Goal: Communication & Community: Participate in discussion

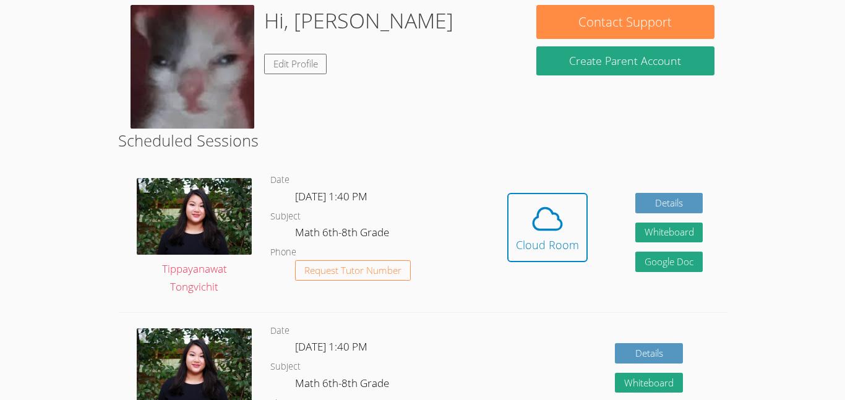
scroll to position [157, 0]
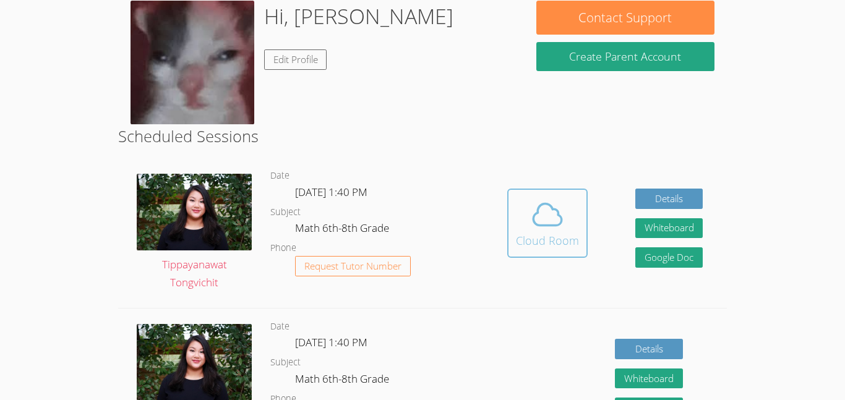
click at [565, 247] on div "Cloud Room" at bounding box center [547, 240] width 63 height 17
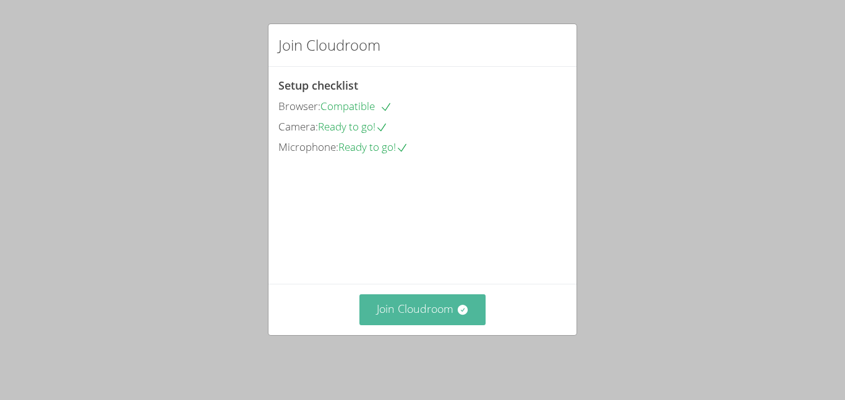
click at [477, 321] on button "Join Cloudroom" at bounding box center [422, 309] width 127 height 30
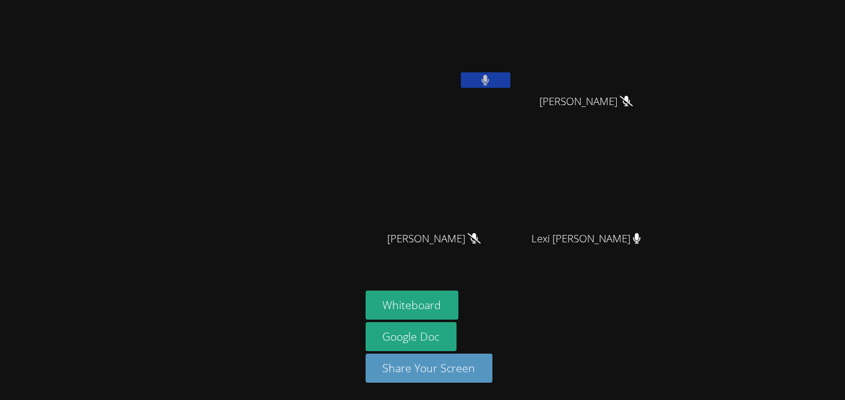
click at [509, 80] on button at bounding box center [485, 79] width 49 height 15
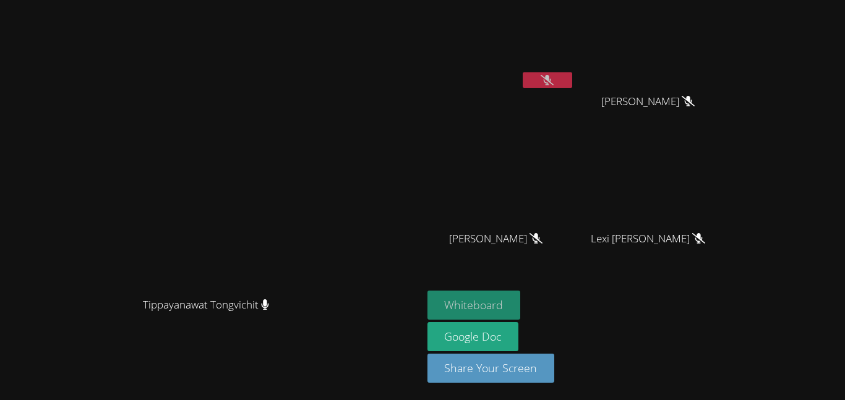
click at [521, 296] on button "Whiteboard" at bounding box center [473, 305] width 93 height 29
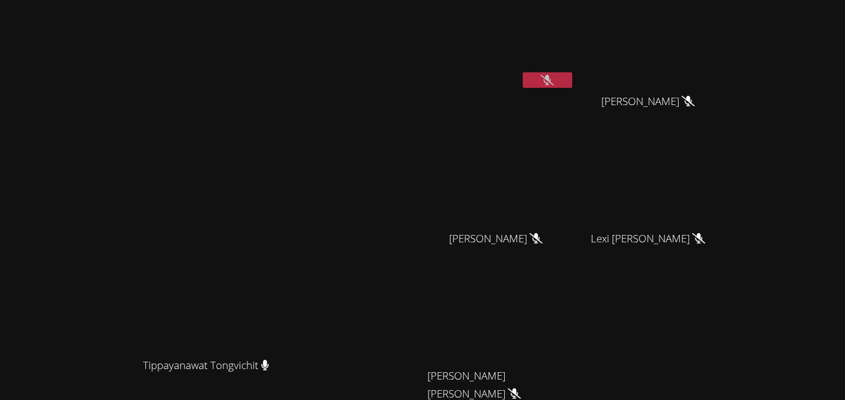
click at [575, 66] on video at bounding box center [500, 46] width 147 height 83
click at [575, 71] on video at bounding box center [500, 46] width 147 height 83
click at [554, 75] on icon at bounding box center [547, 80] width 13 height 11
click at [572, 76] on button at bounding box center [547, 79] width 49 height 15
click at [554, 77] on icon at bounding box center [547, 80] width 13 height 11
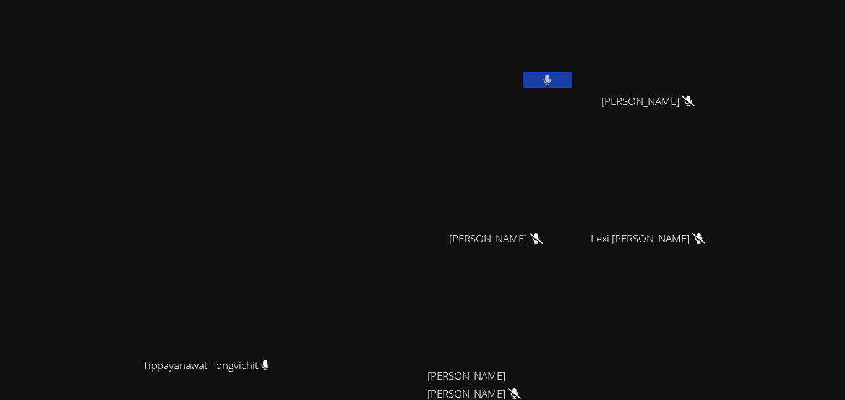
click at [551, 82] on icon at bounding box center [547, 80] width 7 height 11
